Goal: Task Accomplishment & Management: Use online tool/utility

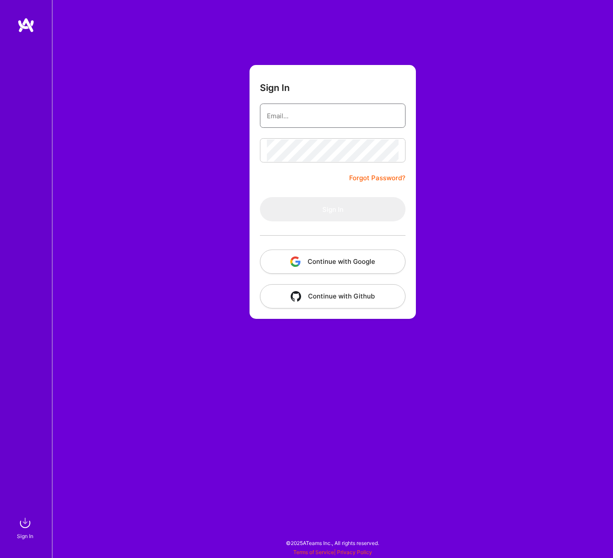
type input "kenny@shipmates.co"
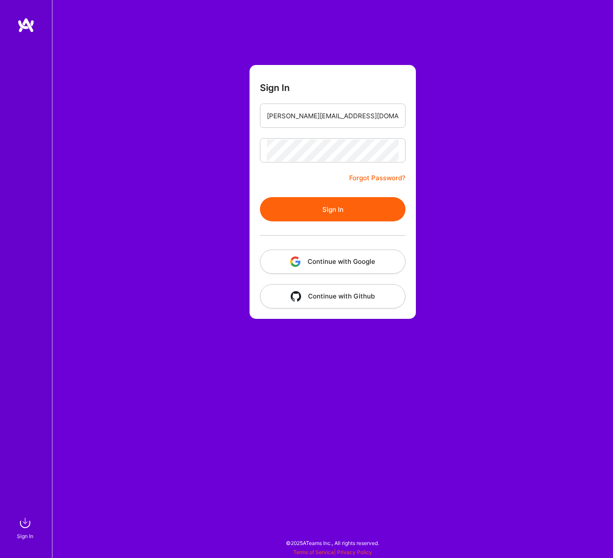
click at [365, 270] on button "Continue with Google" at bounding box center [333, 262] width 146 height 24
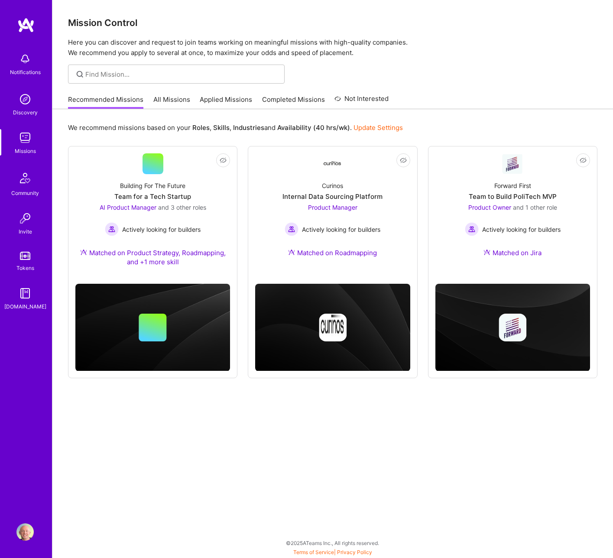
click at [156, 99] on link "All Missions" at bounding box center [171, 102] width 37 height 14
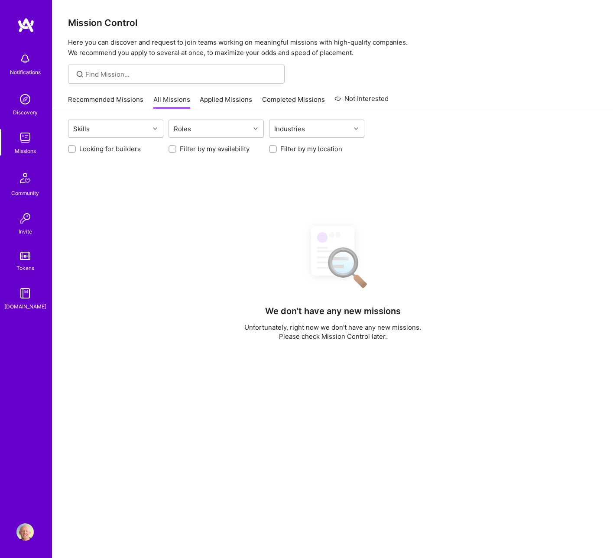
click at [102, 153] on label "Looking for builders" at bounding box center [110, 148] width 62 height 9
click at [76, 153] on input "Looking for builders" at bounding box center [73, 149] width 6 height 6
checkbox input "true"
